Goal: Check status: Check status

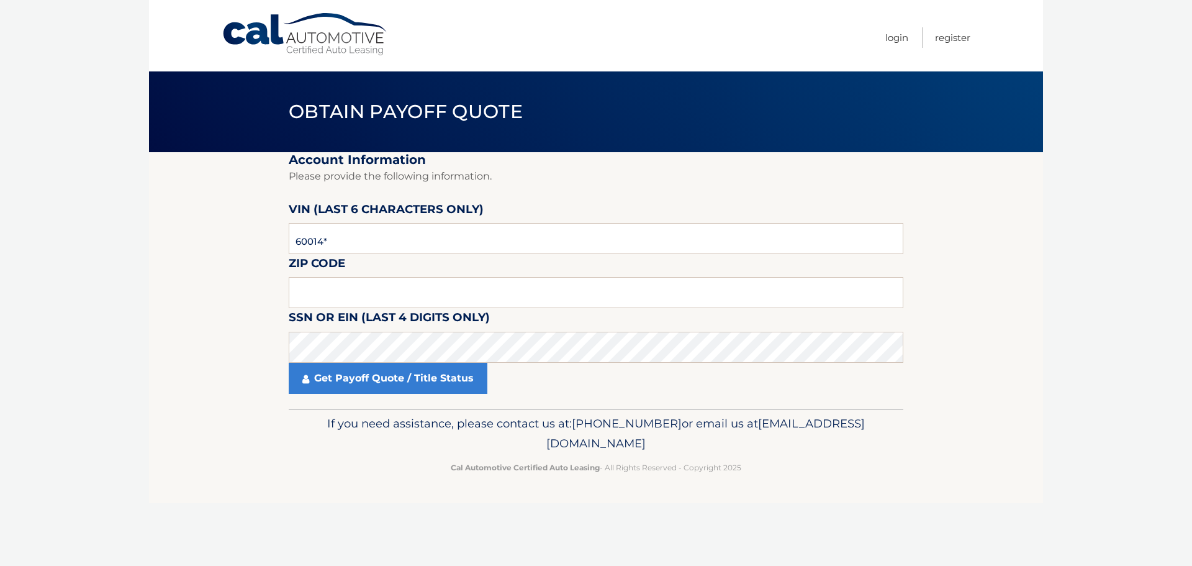
type input "600145"
drag, startPoint x: 453, startPoint y: 243, endPoint x: 122, endPoint y: 240, distance: 331.5
click at [122, 240] on body "Cal Automotive Menu Login Register Obtain Payoff Quote" at bounding box center [596, 283] width 1192 height 566
click at [358, 294] on input "text" at bounding box center [596, 292] width 615 height 31
type input "07734"
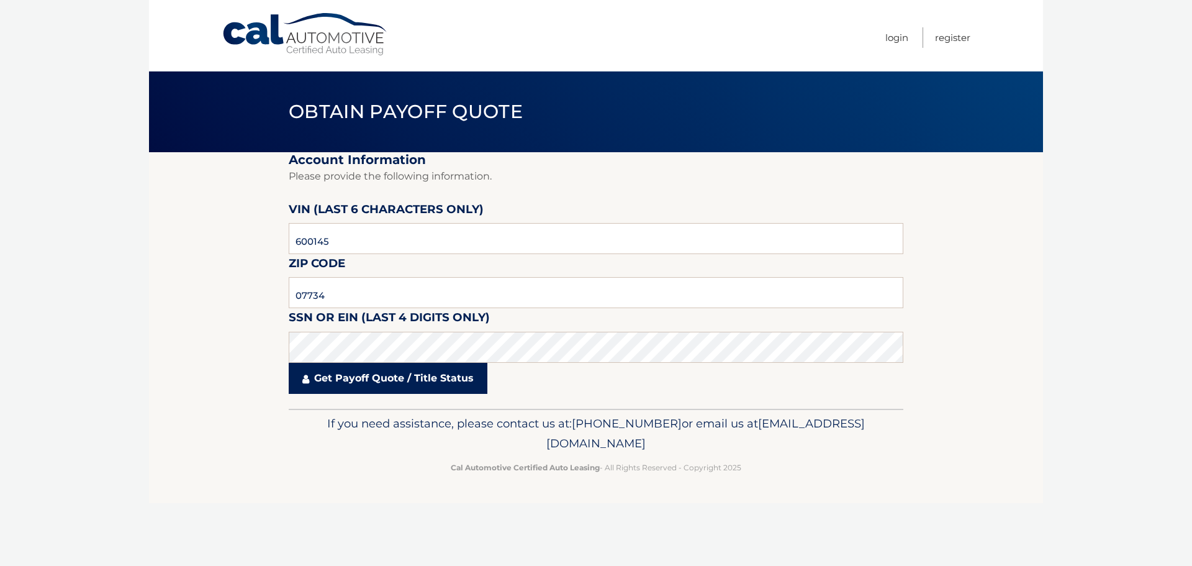
click at [406, 386] on link "Get Payoff Quote / Title Status" at bounding box center [388, 378] width 199 height 31
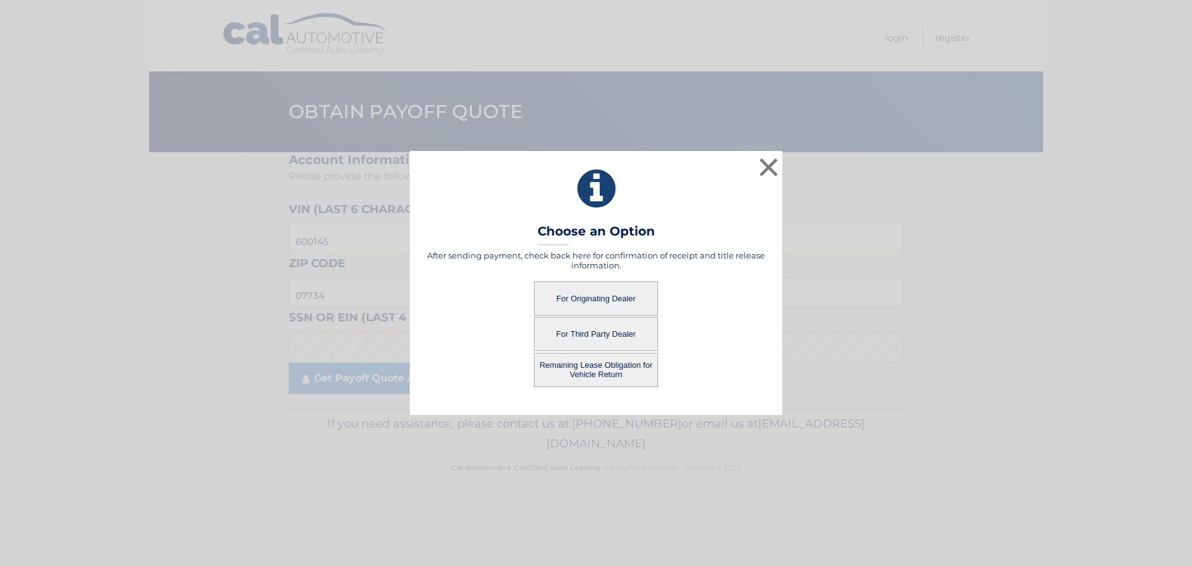
click at [608, 302] on button "For Originating Dealer" at bounding box center [596, 298] width 124 height 34
click at [585, 295] on button "For Originating Dealer" at bounding box center [596, 298] width 124 height 34
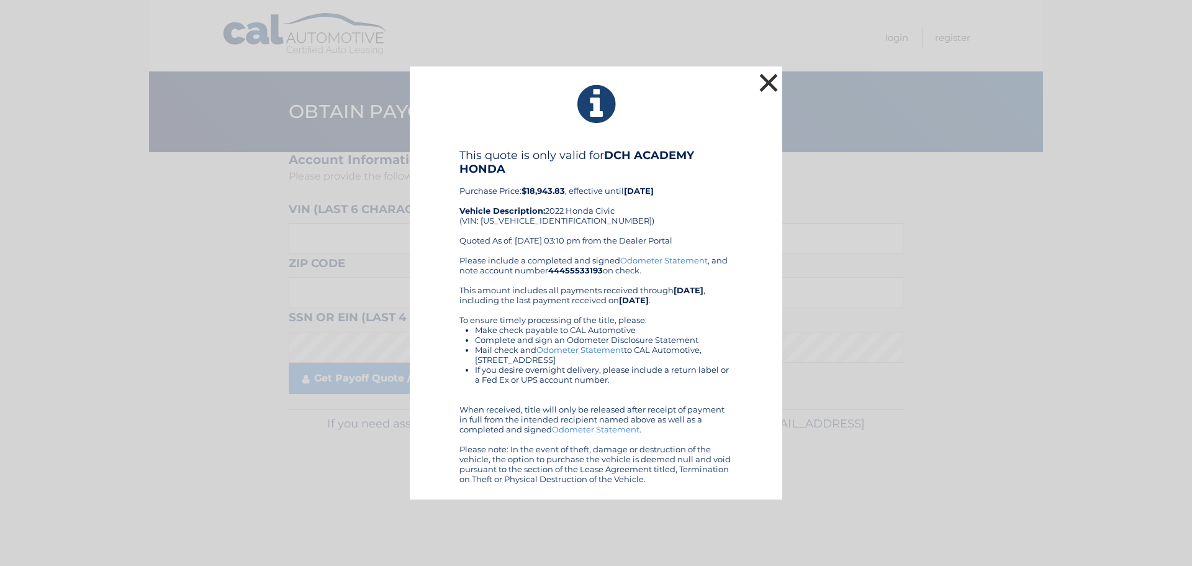
click at [757, 78] on button "×" at bounding box center [768, 82] width 25 height 25
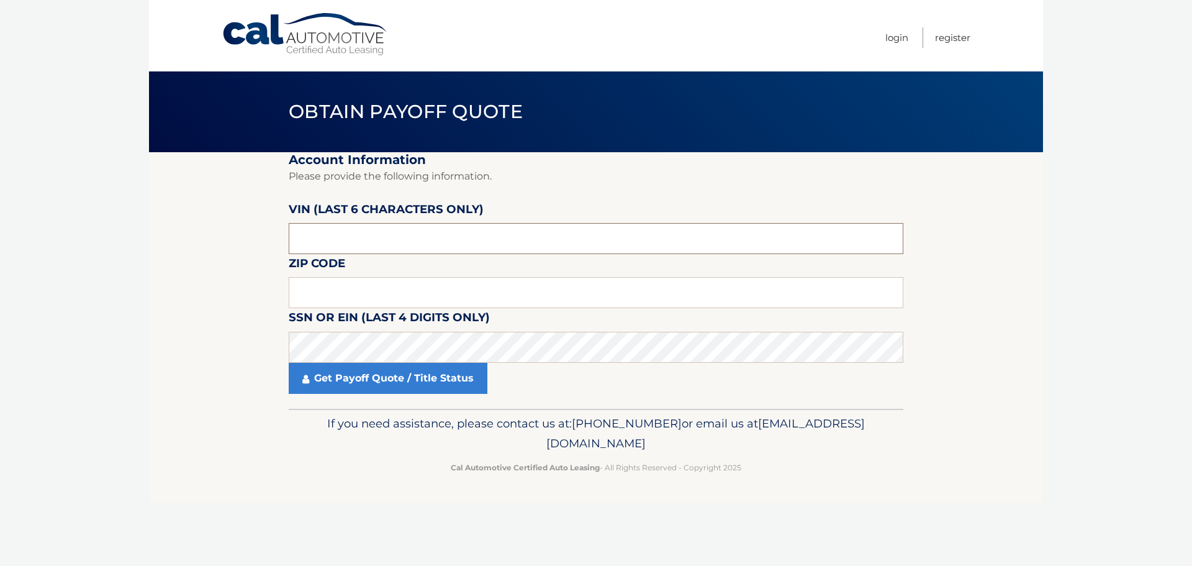
click at [441, 245] on input "text" at bounding box center [596, 238] width 615 height 31
paste input "600145"
type input "600145"
click at [427, 289] on input "text" at bounding box center [596, 292] width 615 height 31
type input "07734"
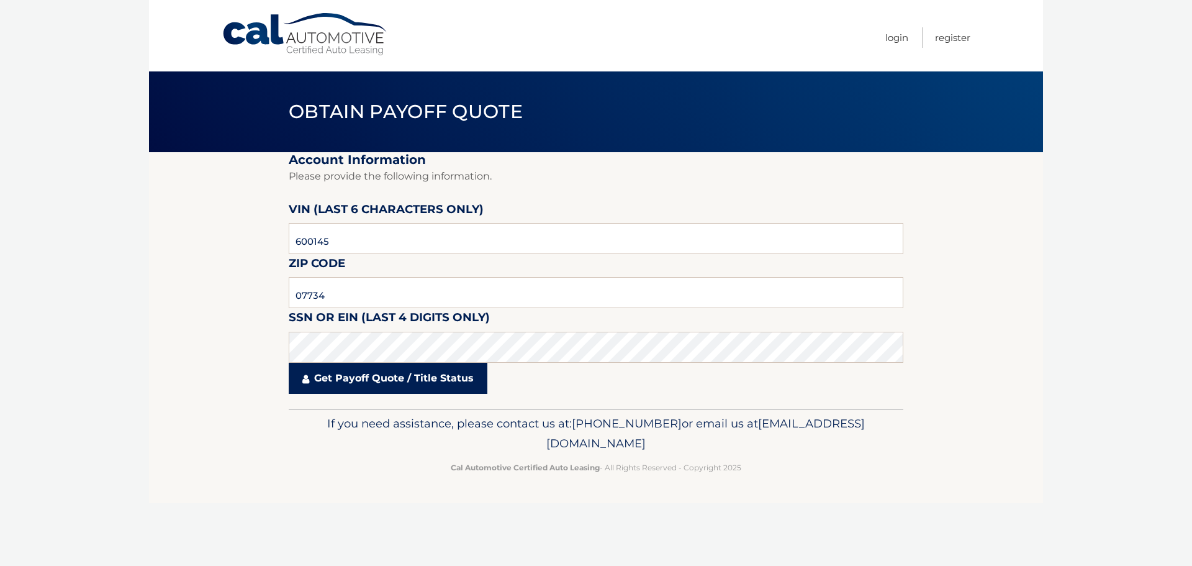
click at [412, 382] on link "Get Payoff Quote / Title Status" at bounding box center [388, 378] width 199 height 31
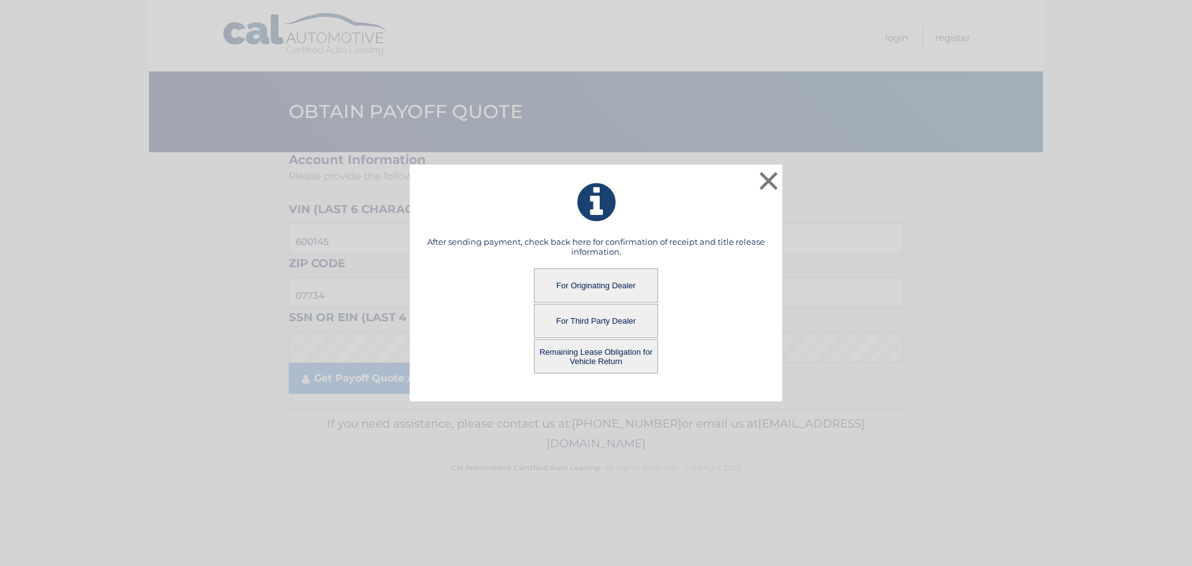
click at [580, 323] on button "For Third Party Dealer" at bounding box center [596, 321] width 124 height 34
click at [601, 318] on button "For Third Party Dealer" at bounding box center [596, 321] width 124 height 34
